Goal: Task Accomplishment & Management: Use online tool/utility

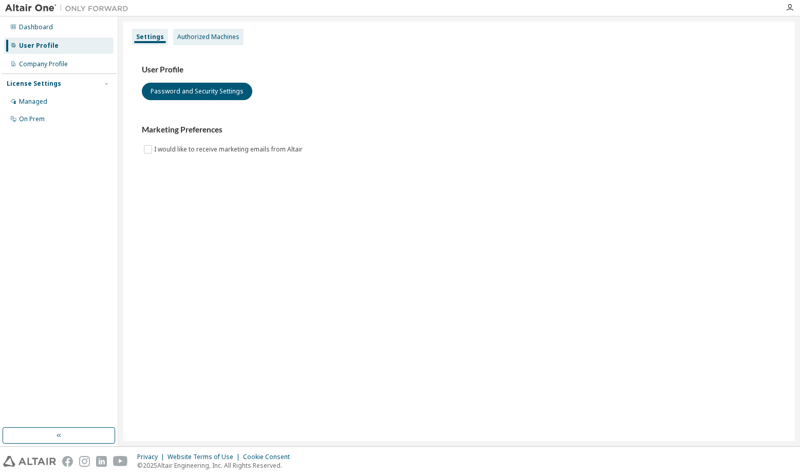
click at [229, 33] on div "Authorized Machines" at bounding box center [208, 37] width 62 height 8
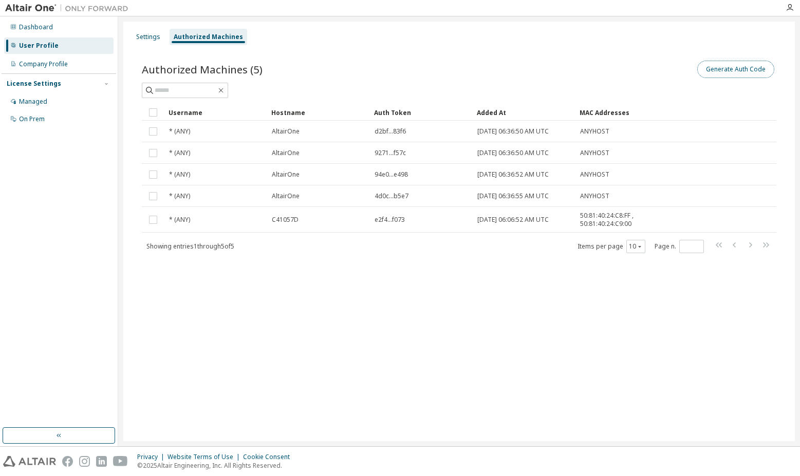
click at [713, 69] on button "Generate Auth Code" at bounding box center [735, 69] width 77 height 17
click at [743, 74] on button "Generate Auth Code" at bounding box center [735, 69] width 77 height 17
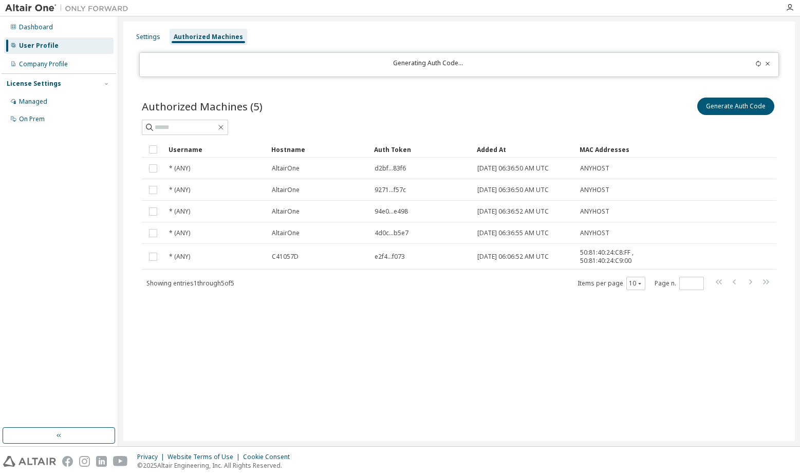
click at [758, 63] on icon at bounding box center [758, 64] width 6 height 6
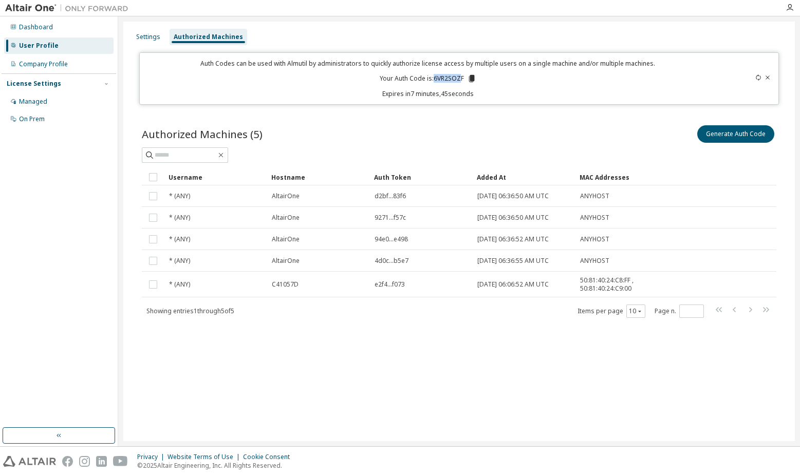
drag, startPoint x: 462, startPoint y: 81, endPoint x: 436, endPoint y: 82, distance: 26.2
click at [436, 82] on p "Your Auth Code is: 6VR2SOZF" at bounding box center [428, 78] width 97 height 9
drag, startPoint x: 436, startPoint y: 82, endPoint x: 479, endPoint y: 116, distance: 54.6
click at [479, 116] on div "Authorized Machines (5) Generate Auth Code Clear Load Save Save As Field Operat…" at bounding box center [458, 228] width 659 height 234
drag, startPoint x: 462, startPoint y: 77, endPoint x: 434, endPoint y: 80, distance: 28.4
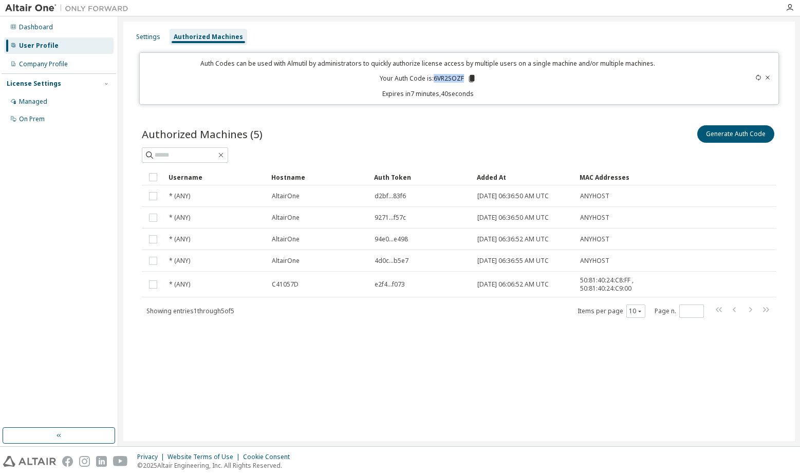
click at [434, 80] on p "Your Auth Code is: 6VR2SOZF" at bounding box center [428, 78] width 97 height 9
copy p "6VR2SOZF"
